Goal: Transaction & Acquisition: Purchase product/service

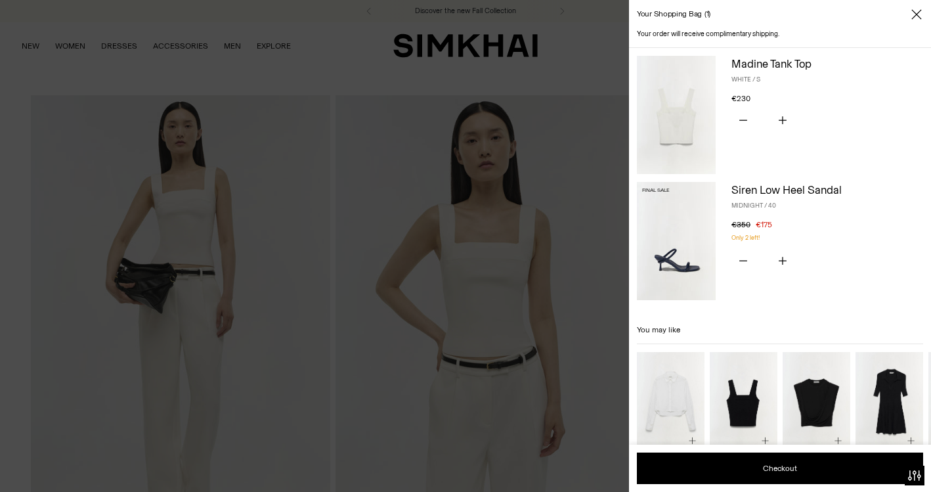
scroll to position [412, 0]
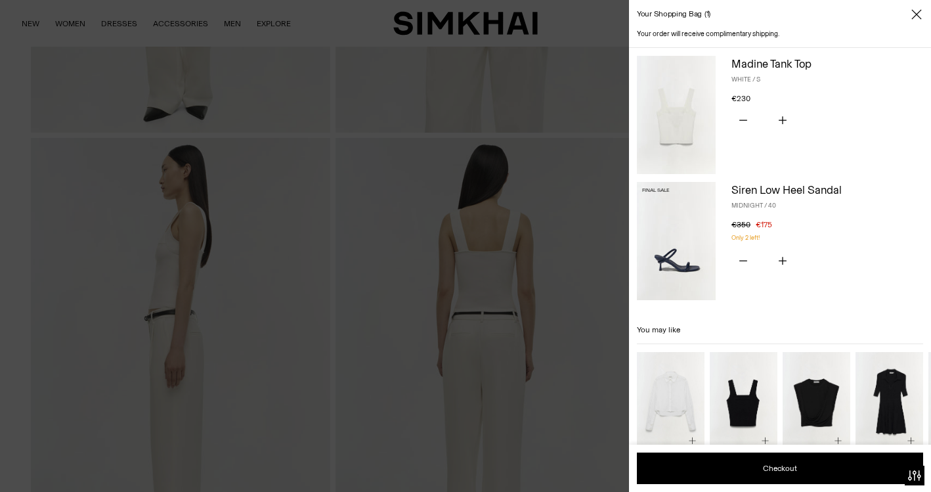
click at [918, 14] on icon "Close" at bounding box center [917, 14] width 11 height 13
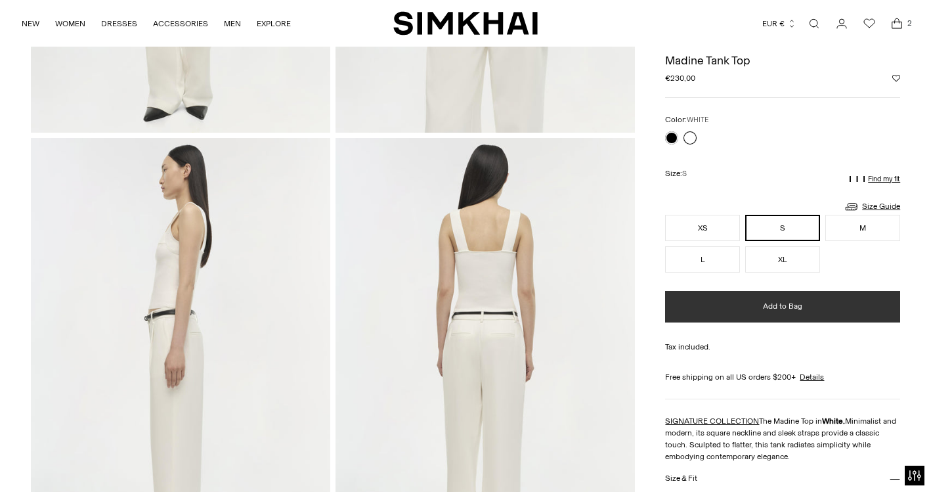
scroll to position [0, 0]
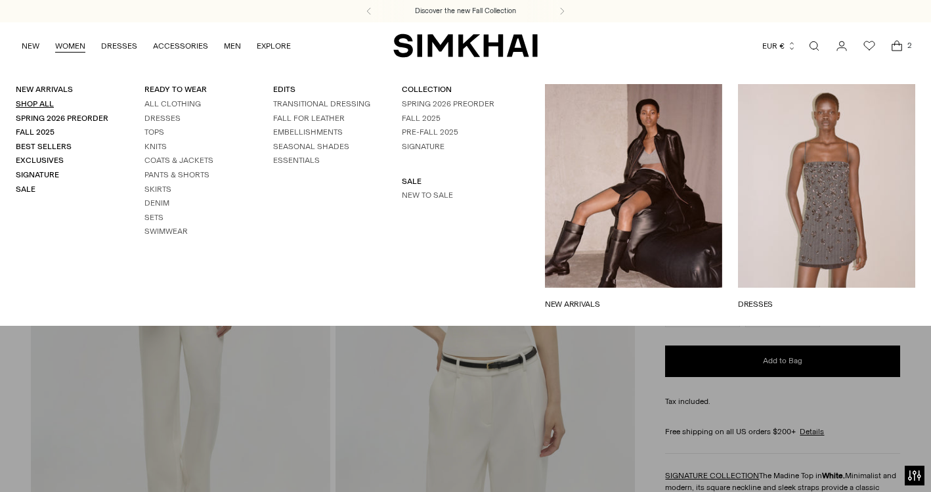
click at [37, 104] on link "Shop All" at bounding box center [35, 103] width 38 height 9
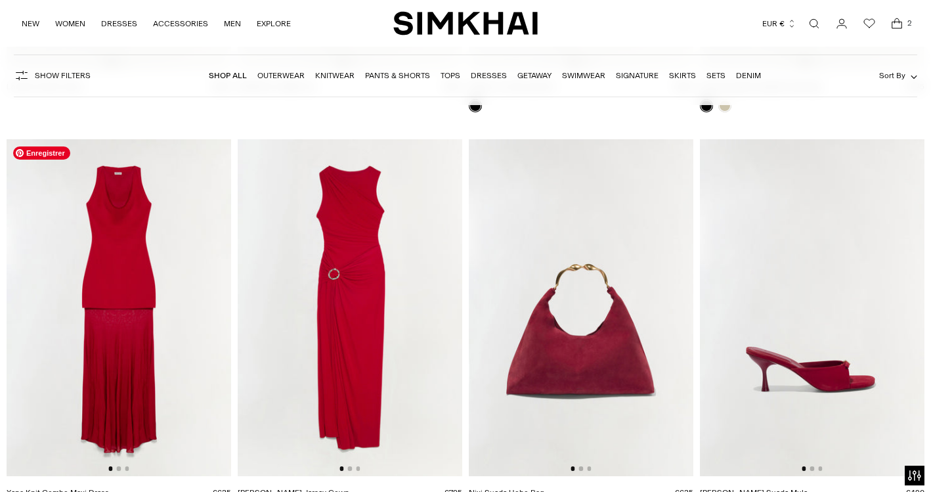
scroll to position [23581, 0]
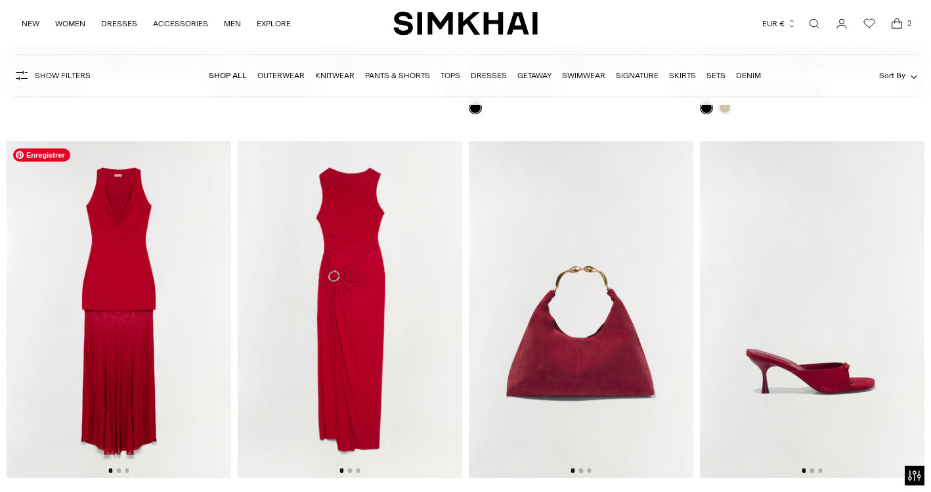
click at [157, 238] on img at bounding box center [119, 309] width 225 height 337
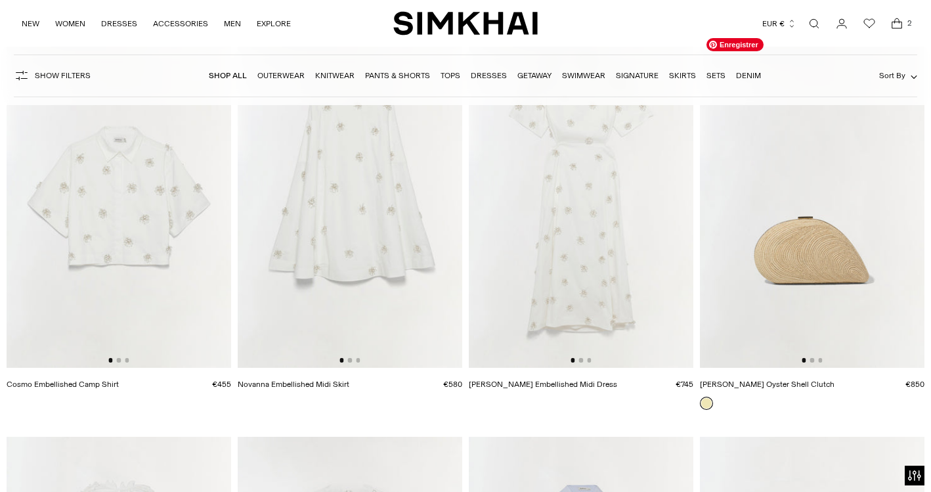
scroll to position [28595, 0]
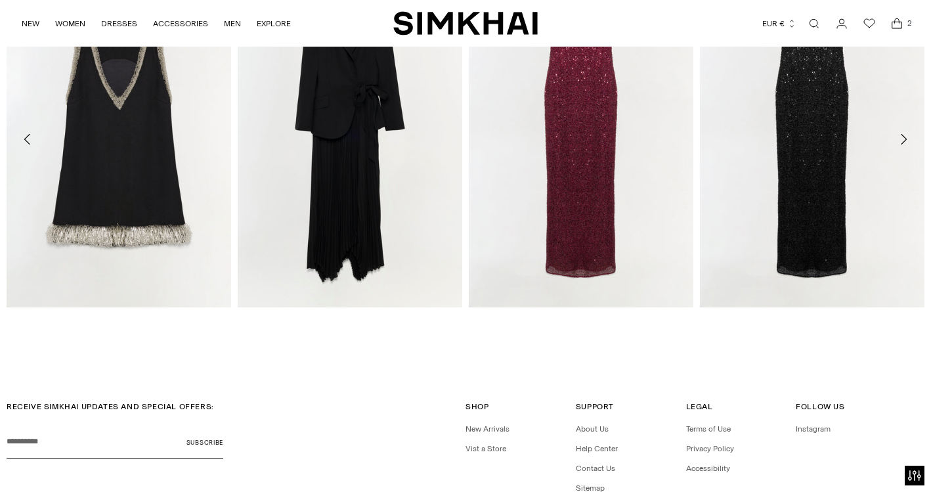
scroll to position [2547, 0]
